Goal: Transaction & Acquisition: Download file/media

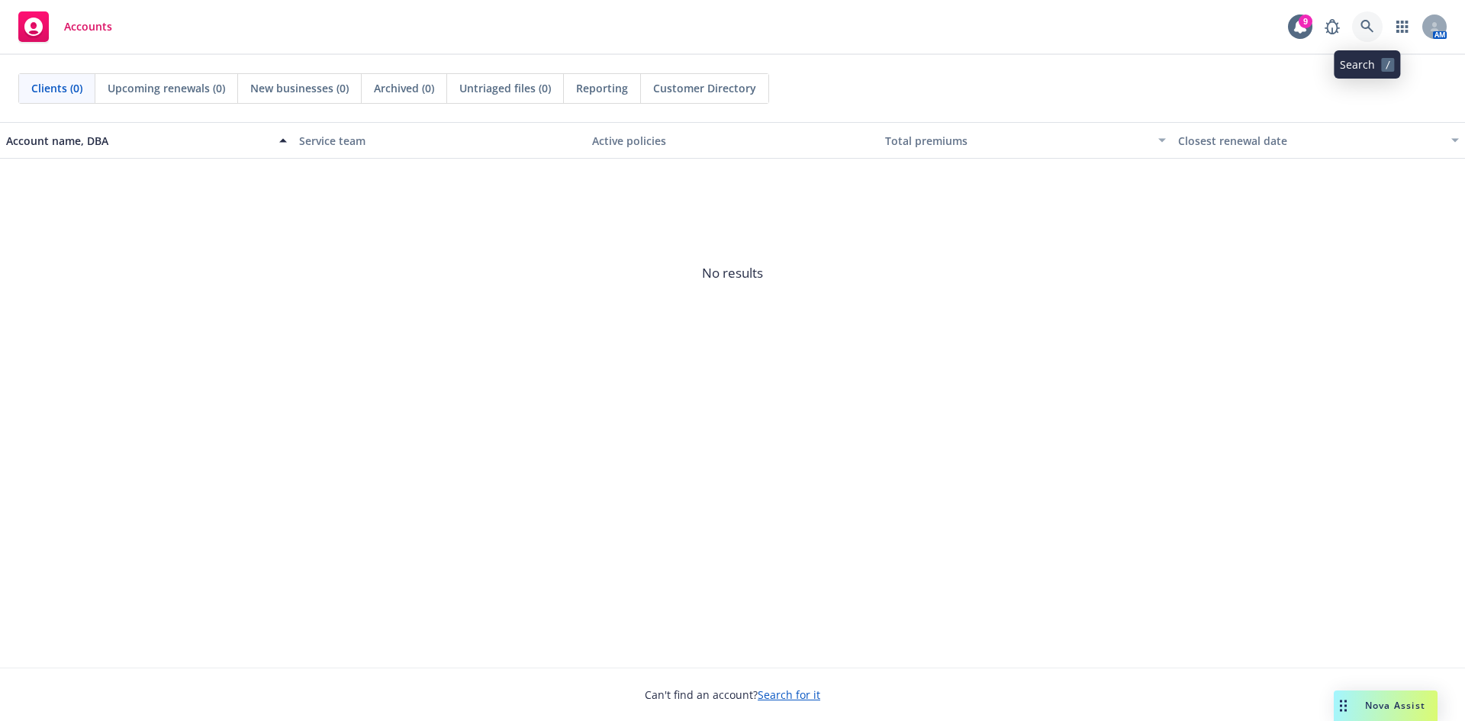
click at [1371, 32] on icon at bounding box center [1367, 27] width 14 height 14
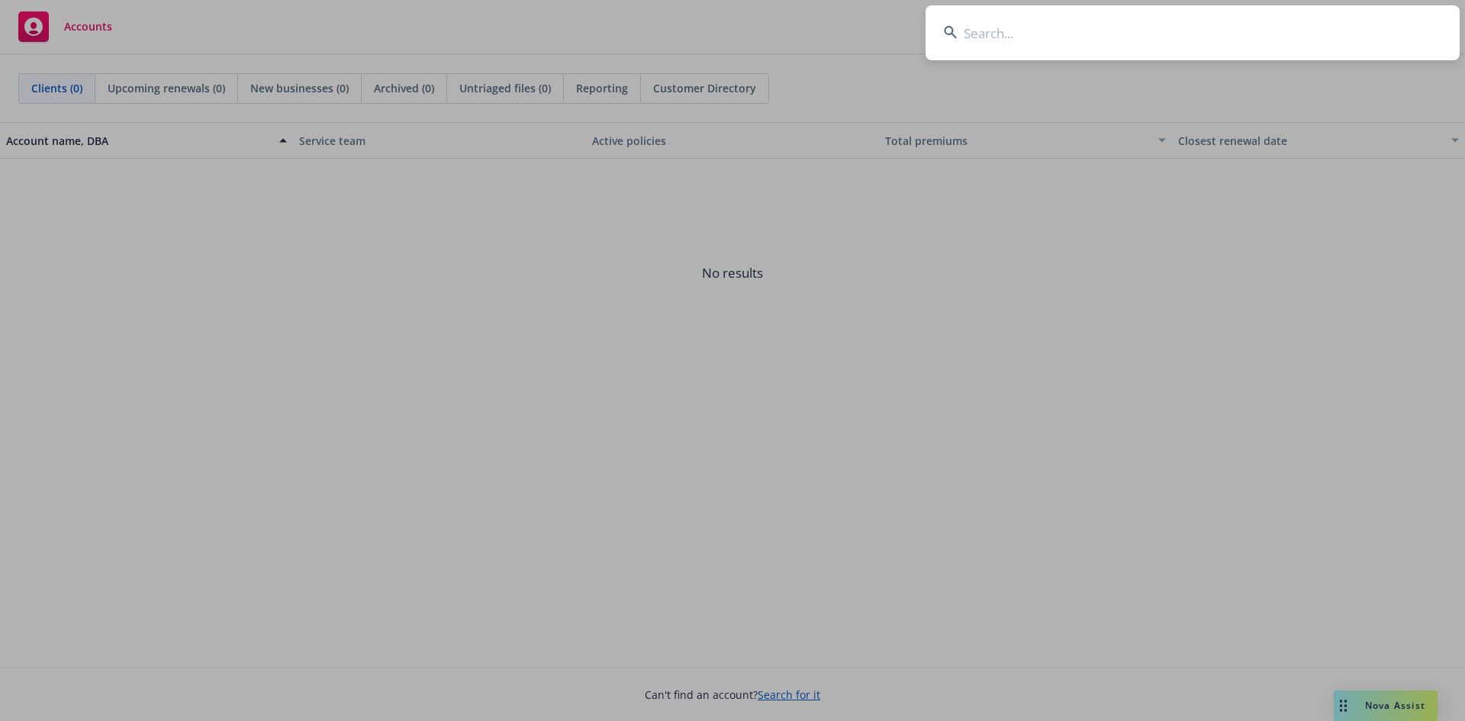
click at [1069, 26] on input at bounding box center [1192, 32] width 534 height 55
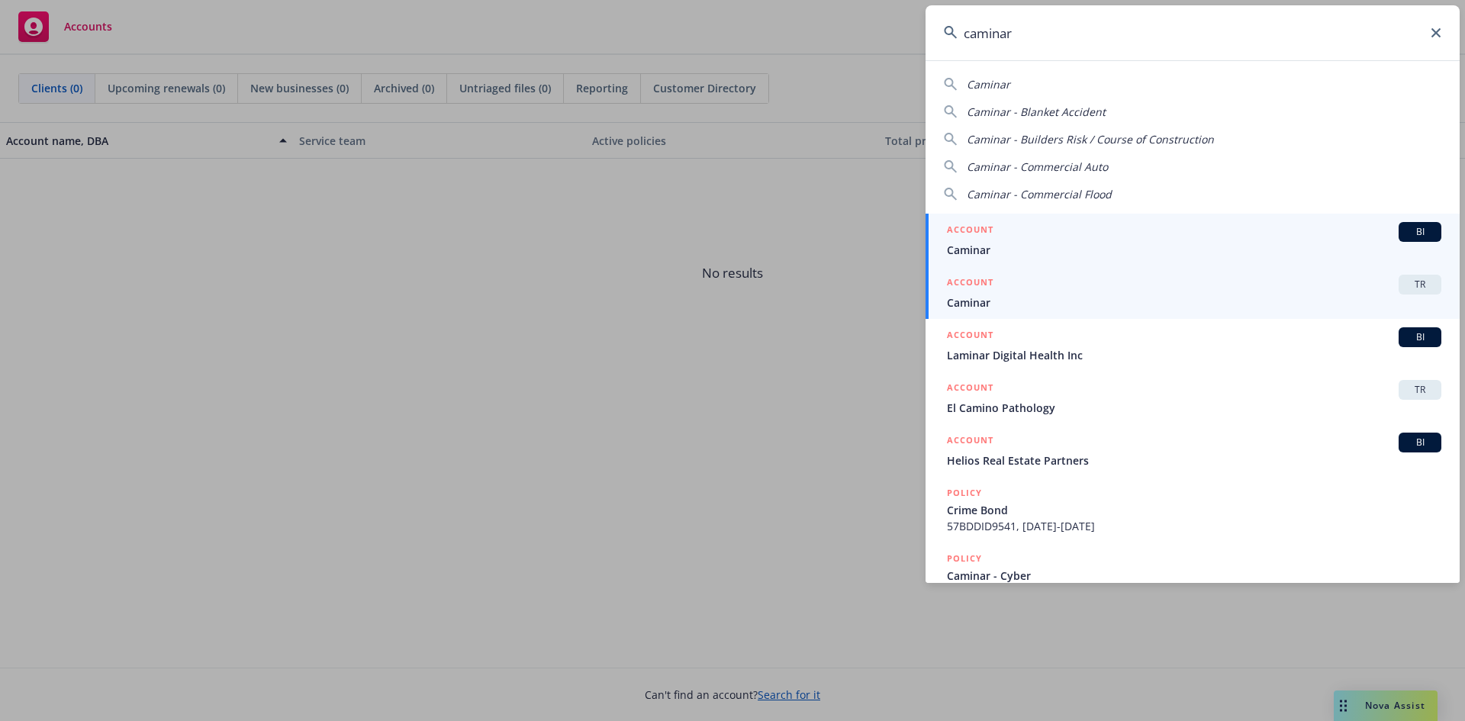
type input "caminar"
click at [1404, 283] on span "TR" at bounding box center [1419, 285] width 31 height 14
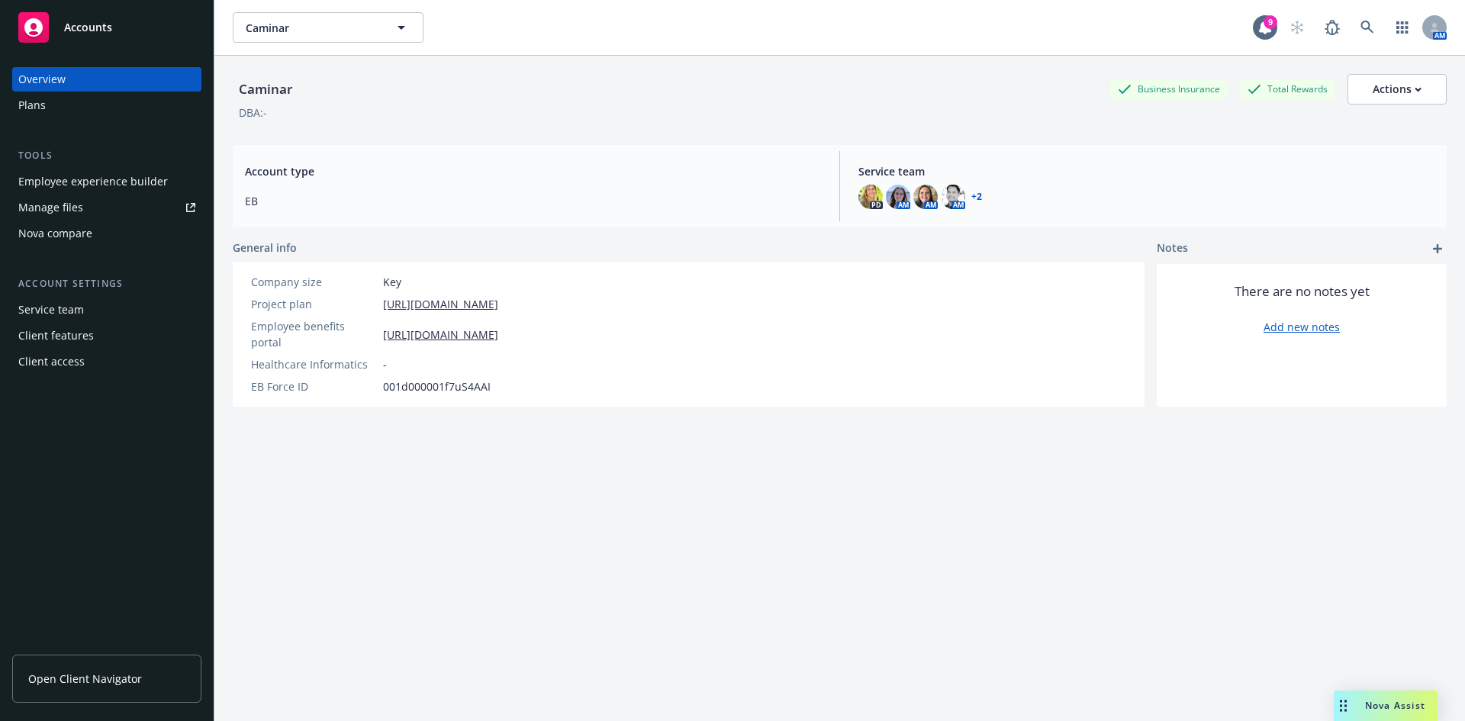
click at [74, 206] on div "Manage files" at bounding box center [50, 207] width 65 height 24
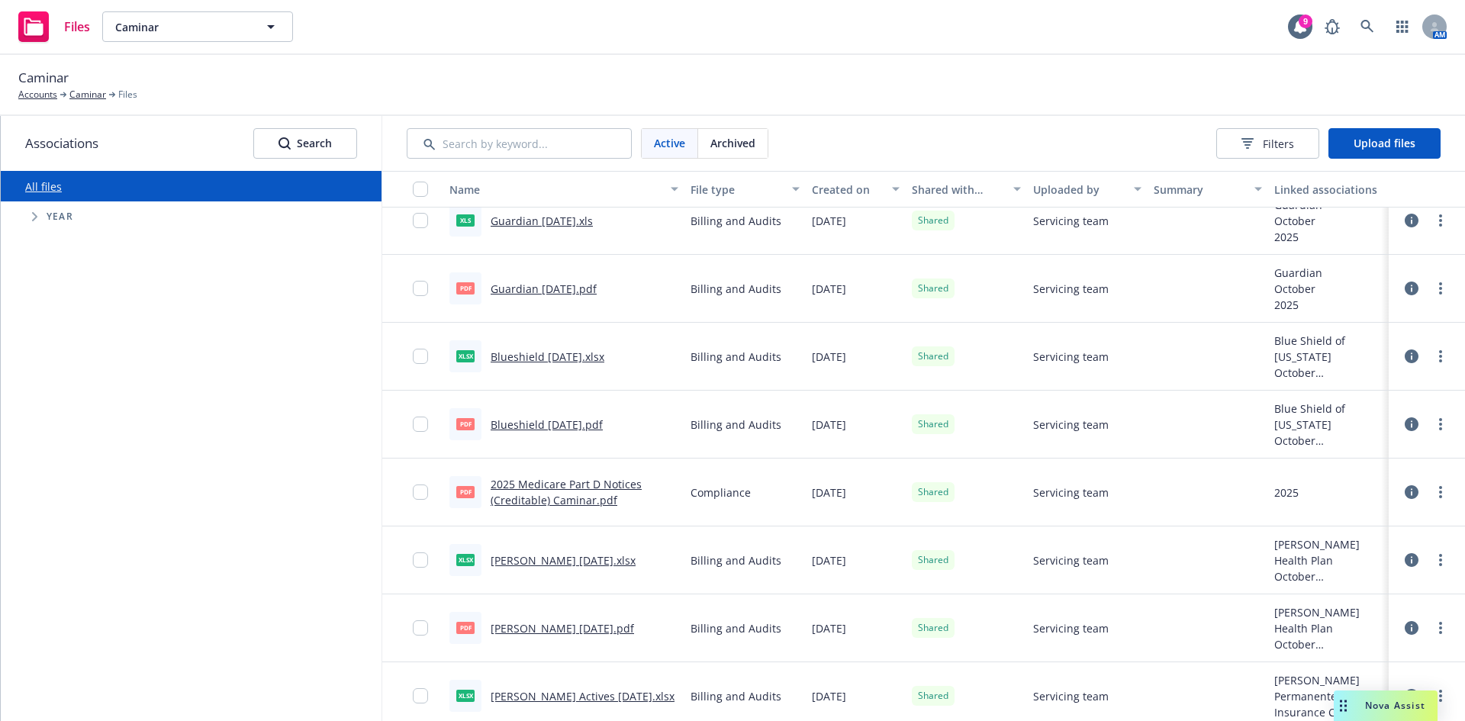
scroll to position [534, 0]
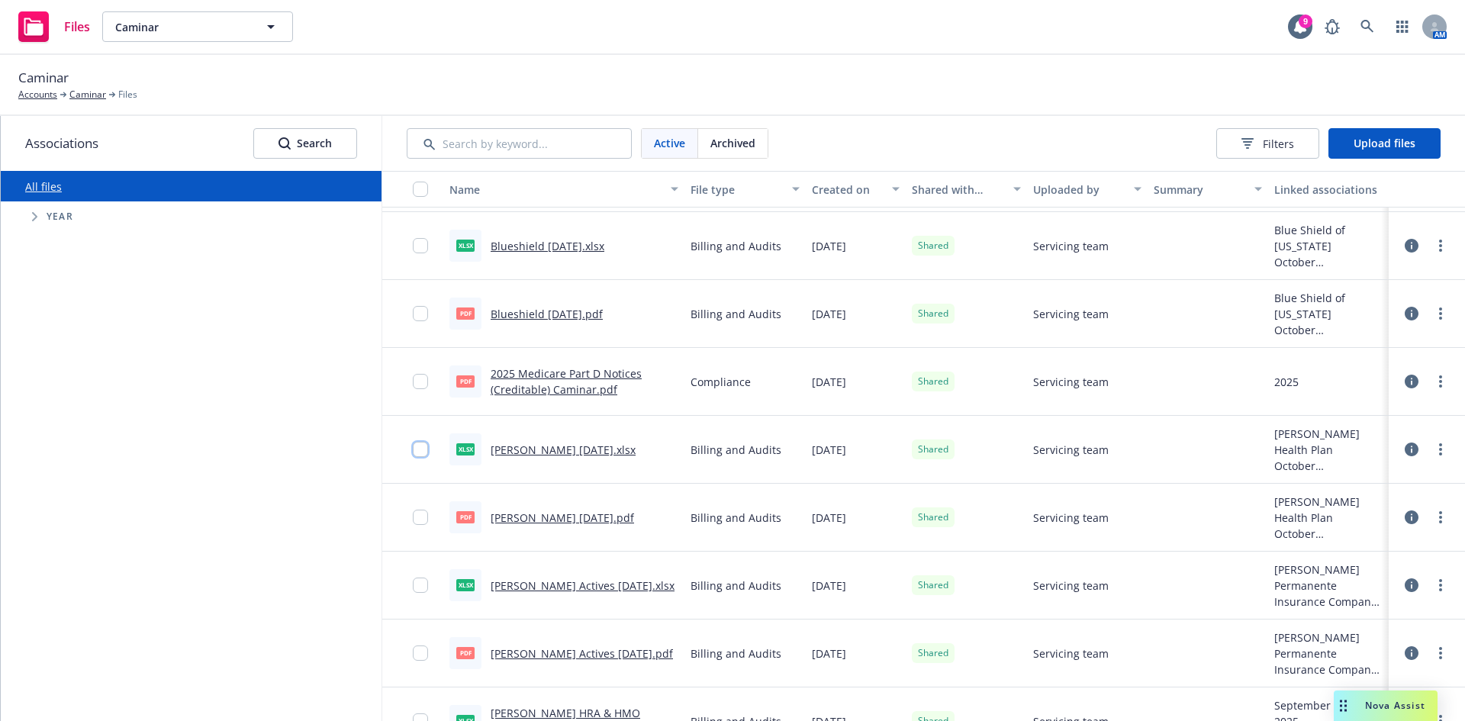
click at [427, 449] on input "checkbox" at bounding box center [420, 449] width 15 height 15
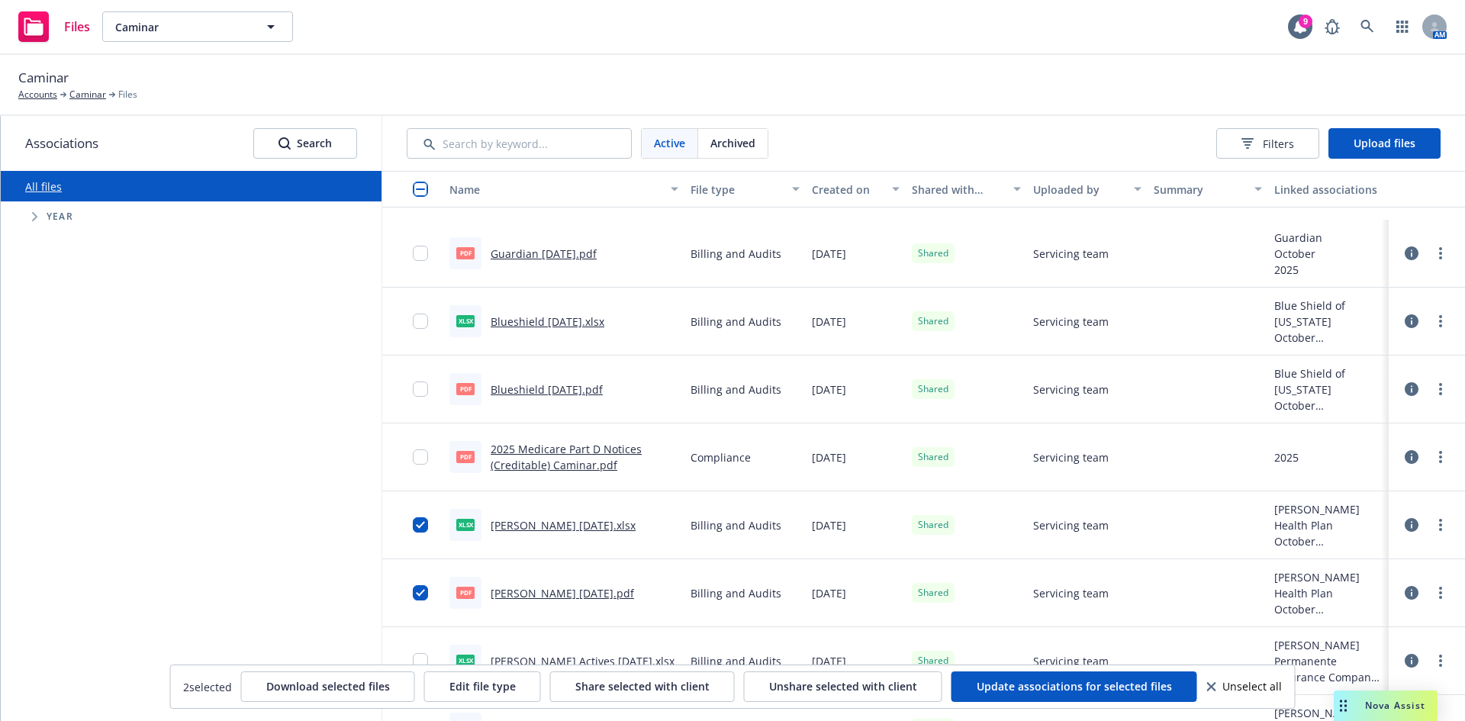
scroll to position [610, 0]
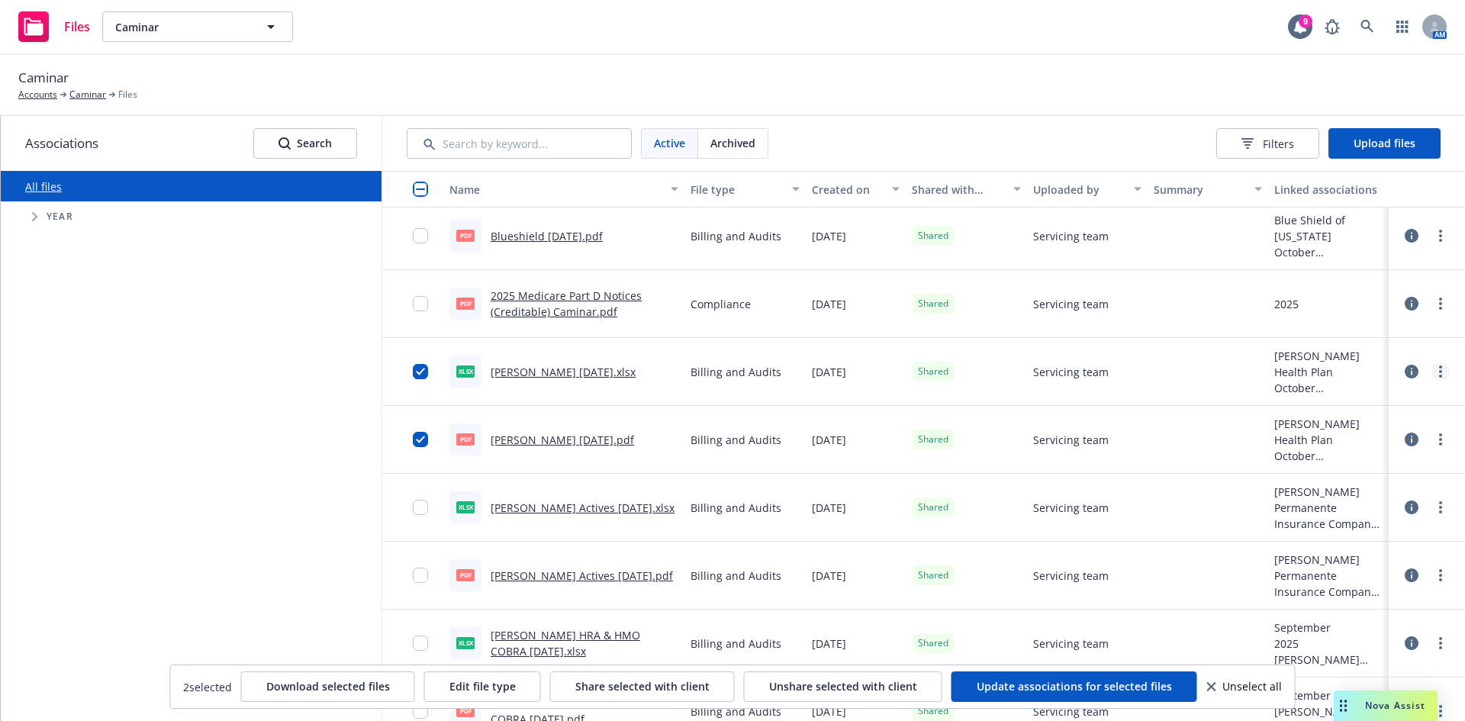
click at [1431, 371] on link "more" at bounding box center [1440, 371] width 18 height 18
click at [1365, 456] on link "Download" at bounding box center [1361, 464] width 152 height 31
click at [888, 100] on div "Caminar Accounts Caminar Files" at bounding box center [732, 85] width 1428 height 34
click at [872, 74] on div "Caminar Accounts Caminar Files" at bounding box center [732, 85] width 1428 height 34
click at [415, 362] on div at bounding box center [425, 371] width 24 height 49
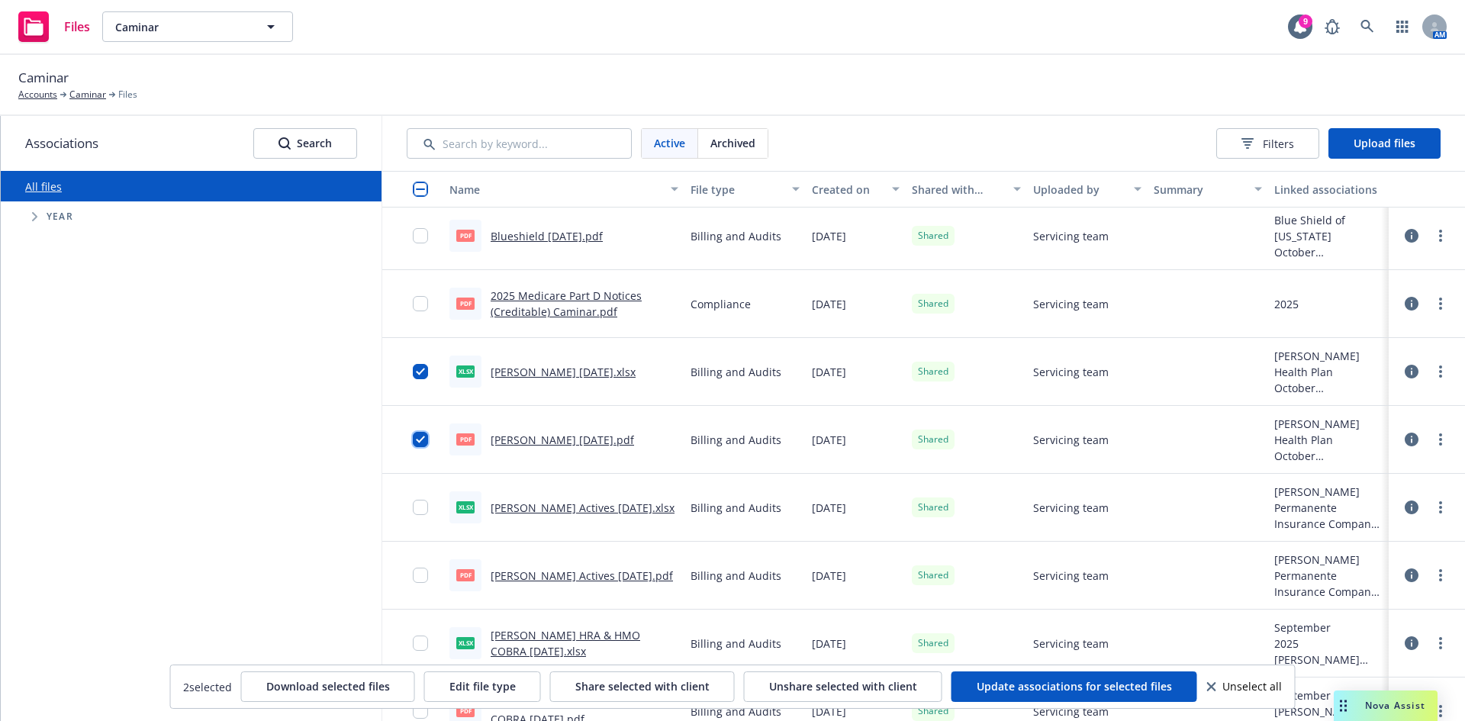
click at [413, 439] on input "checkbox" at bounding box center [420, 439] width 15 height 15
click at [425, 372] on input "checkbox" at bounding box center [420, 371] width 15 height 15
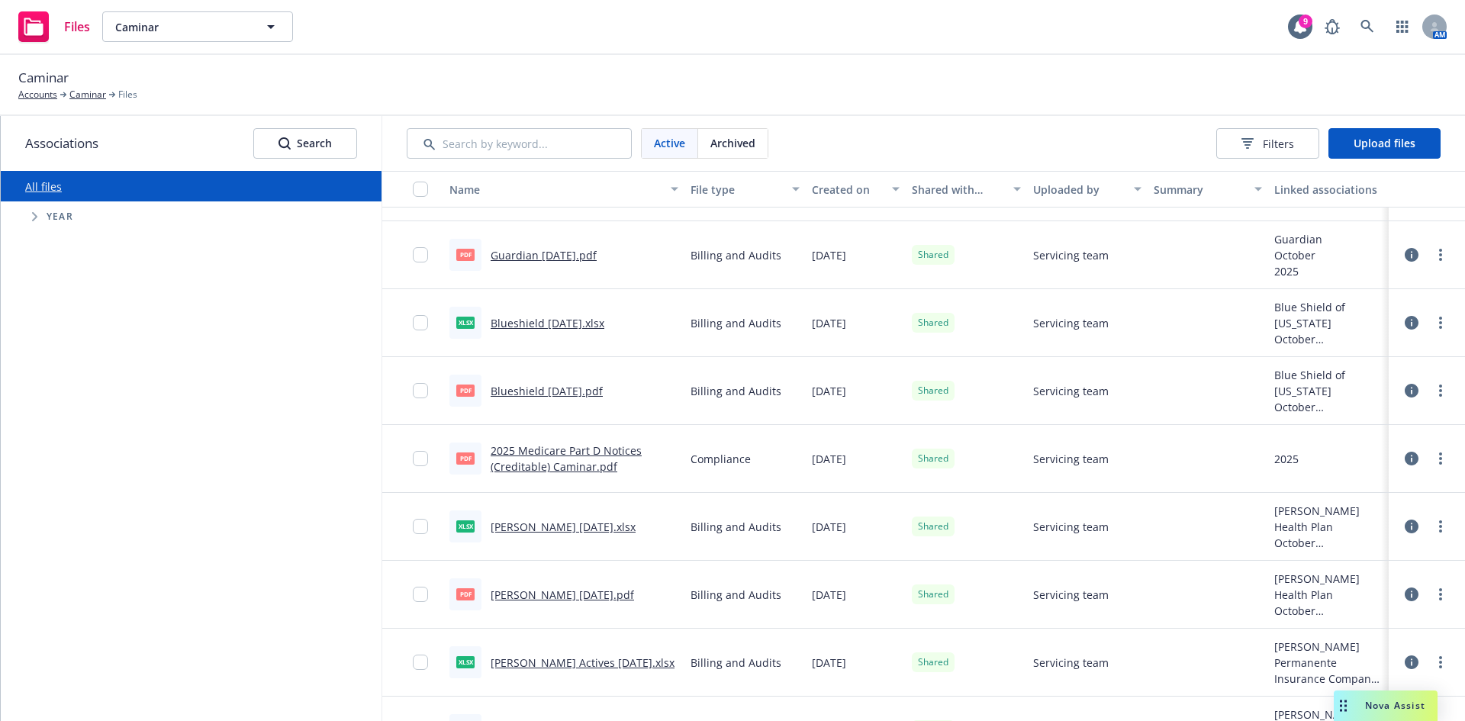
scroll to position [534, 0]
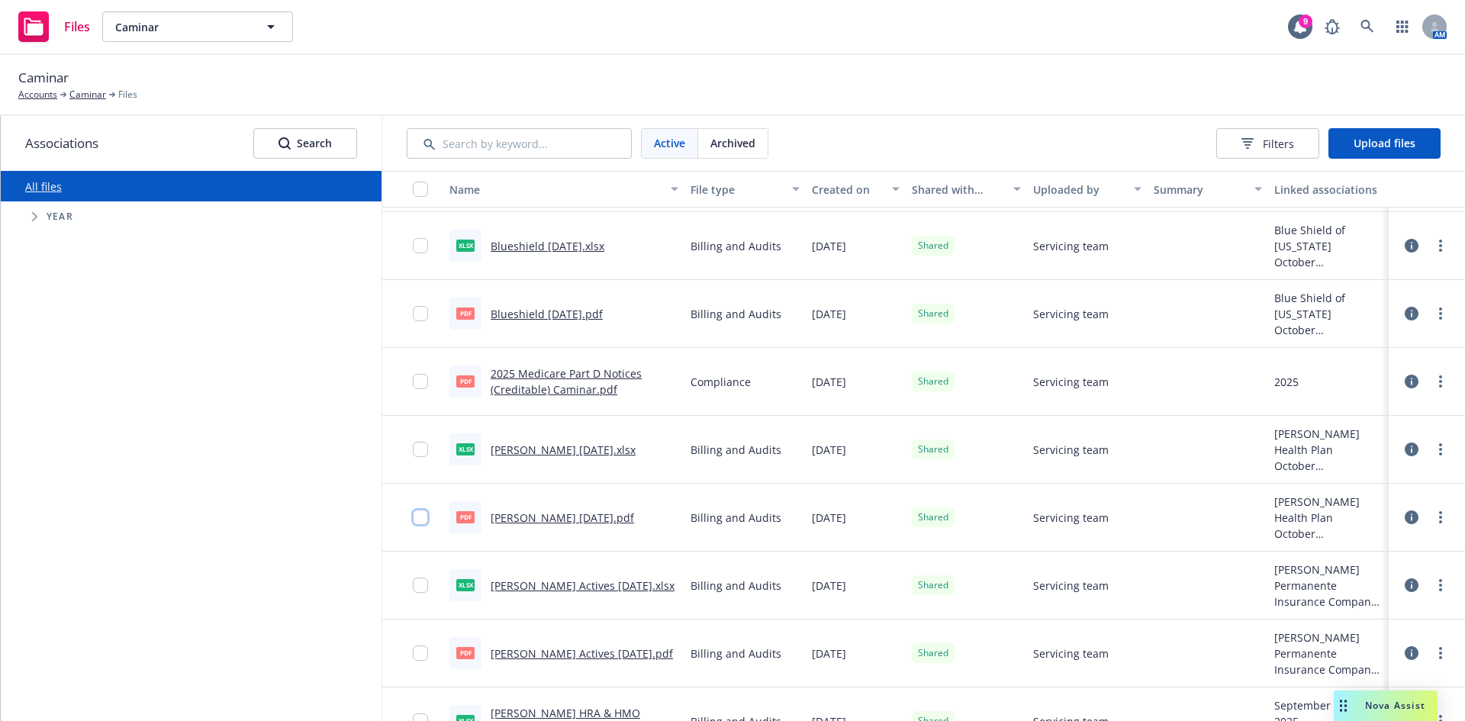
click at [413, 517] on input "checkbox" at bounding box center [420, 517] width 15 height 15
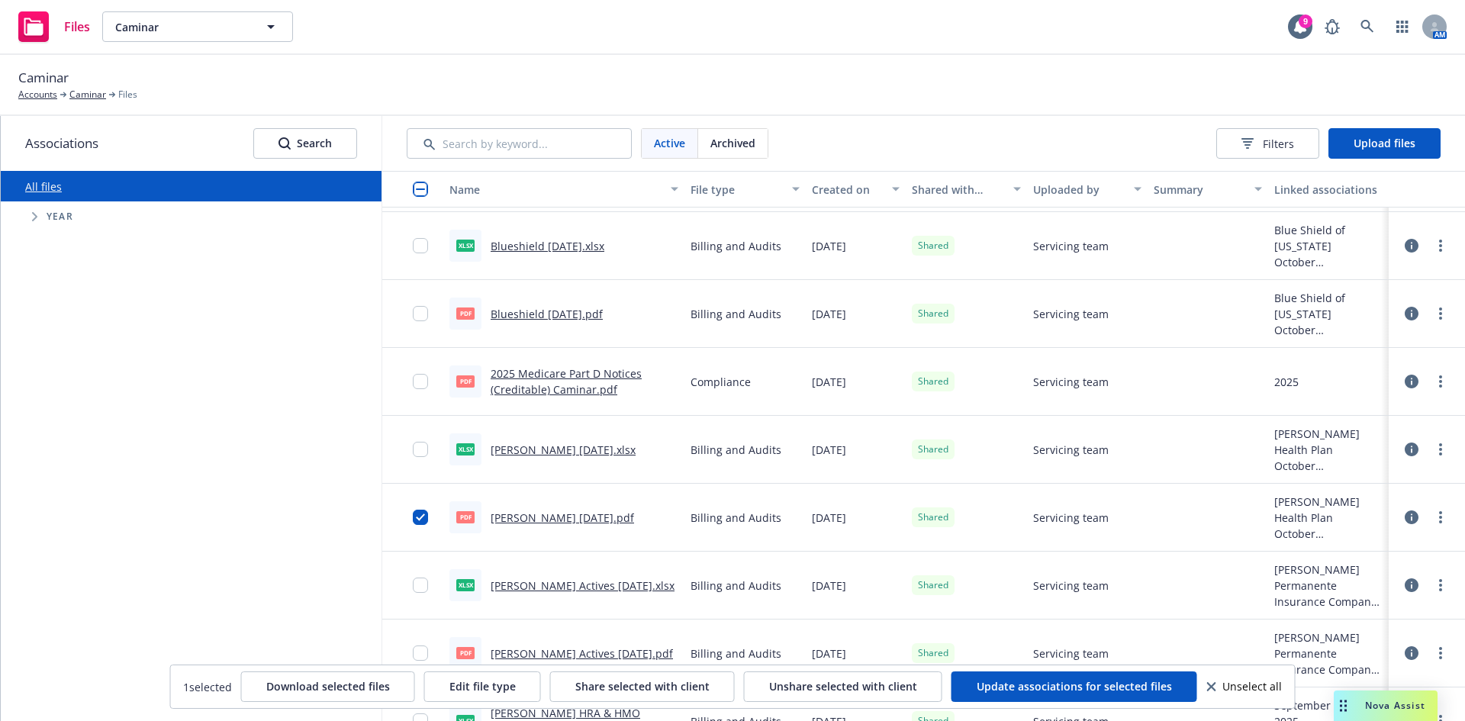
click at [1430, 504] on div at bounding box center [1427, 517] width 46 height 31
click at [1431, 513] on link "more" at bounding box center [1440, 517] width 18 height 18
drag, startPoint x: 1350, startPoint y: 606, endPoint x: 1221, endPoint y: 594, distance: 129.5
click at [1350, 606] on link "Download" at bounding box center [1361, 609] width 152 height 31
click at [741, 83] on div "Caminar Accounts Caminar Files" at bounding box center [732, 85] width 1428 height 34
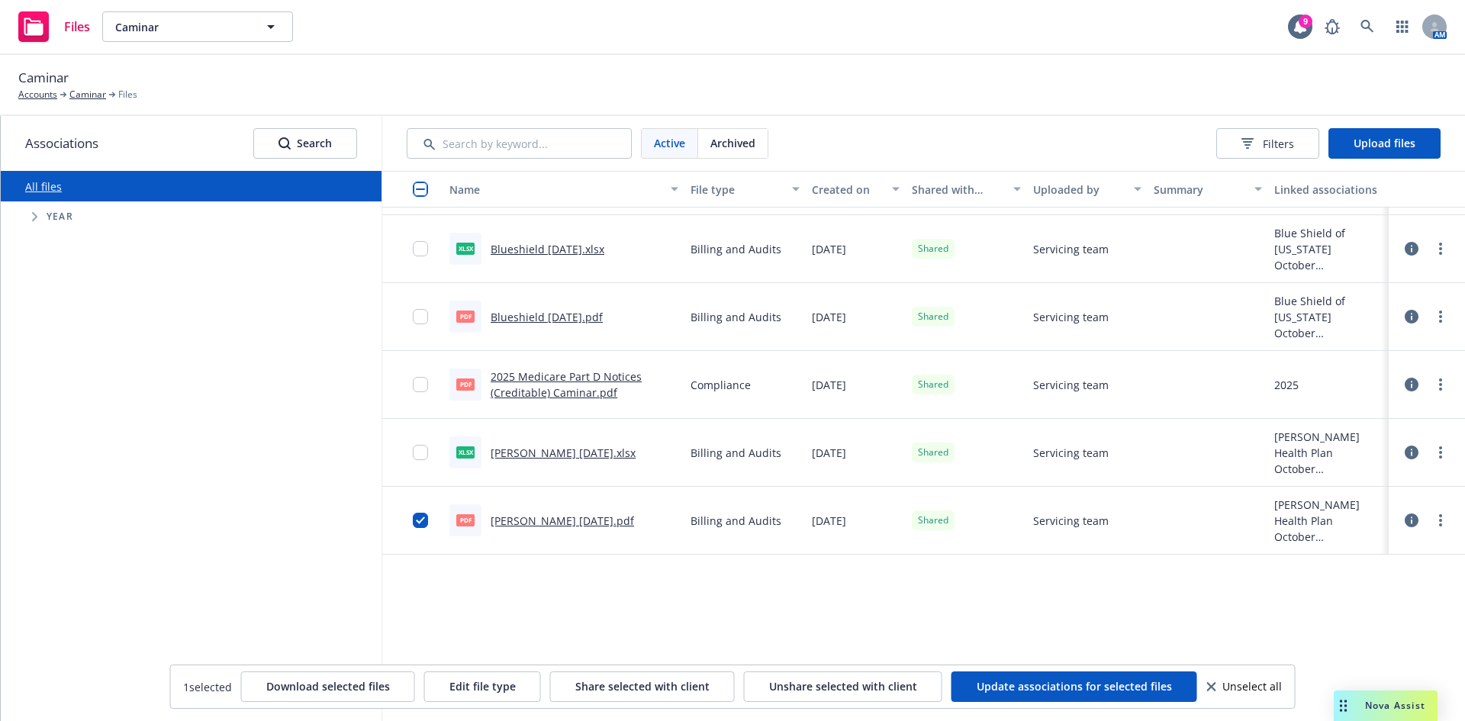
scroll to position [229, 0]
